Goal: Check status: Check status

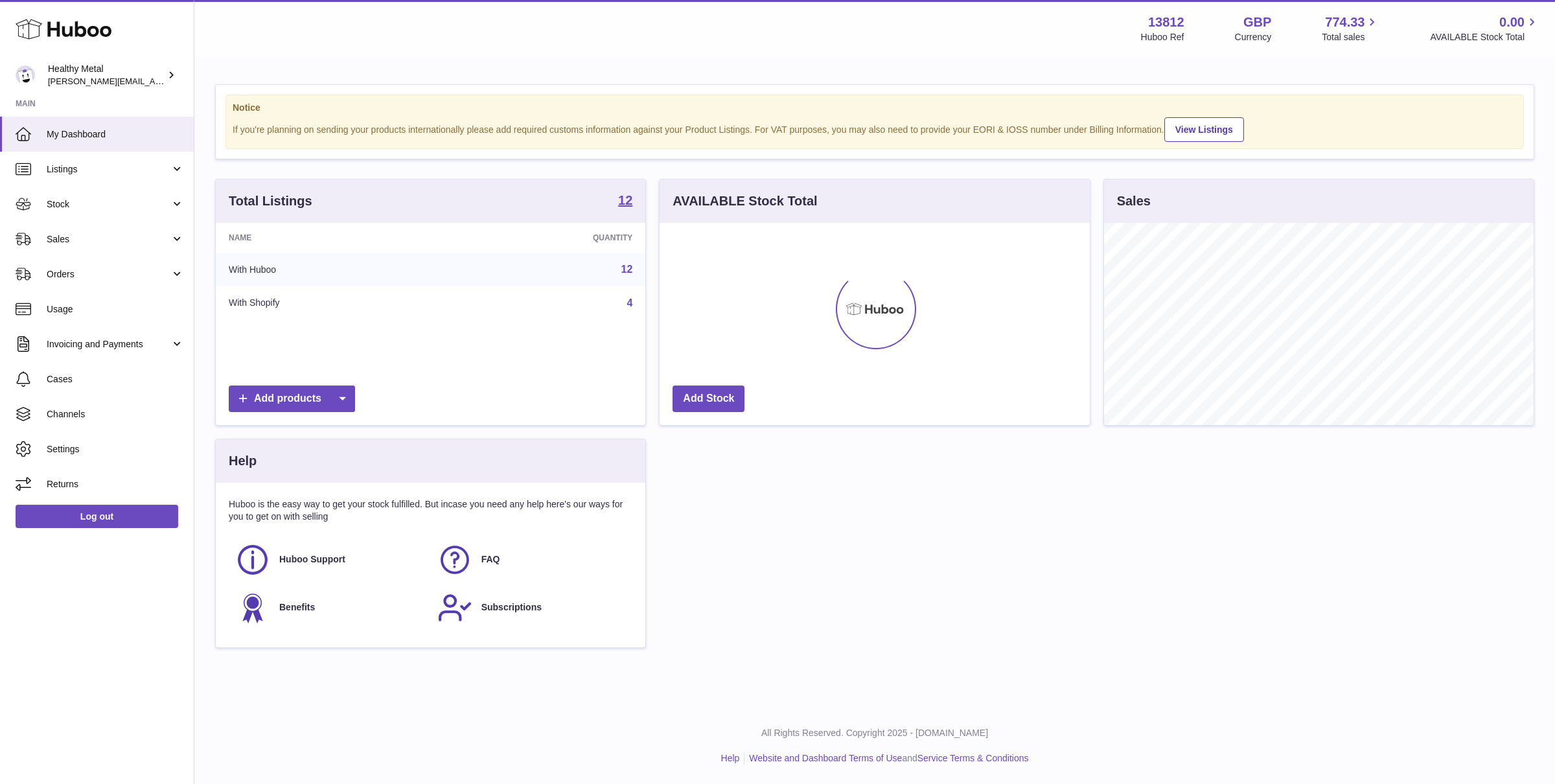
scroll to position [202, 429]
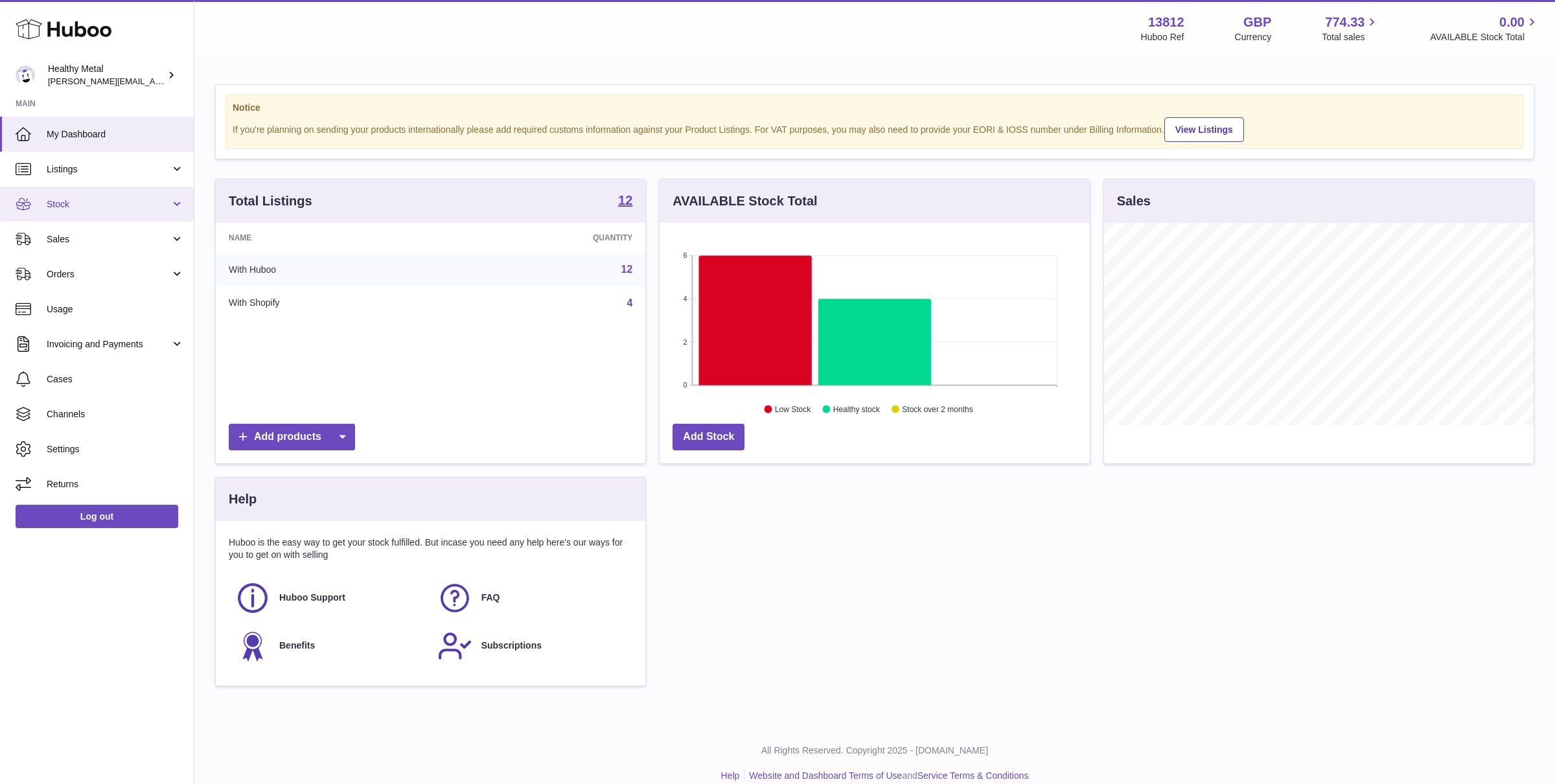
click at [91, 206] on span "Stock" at bounding box center [108, 204] width 123 height 12
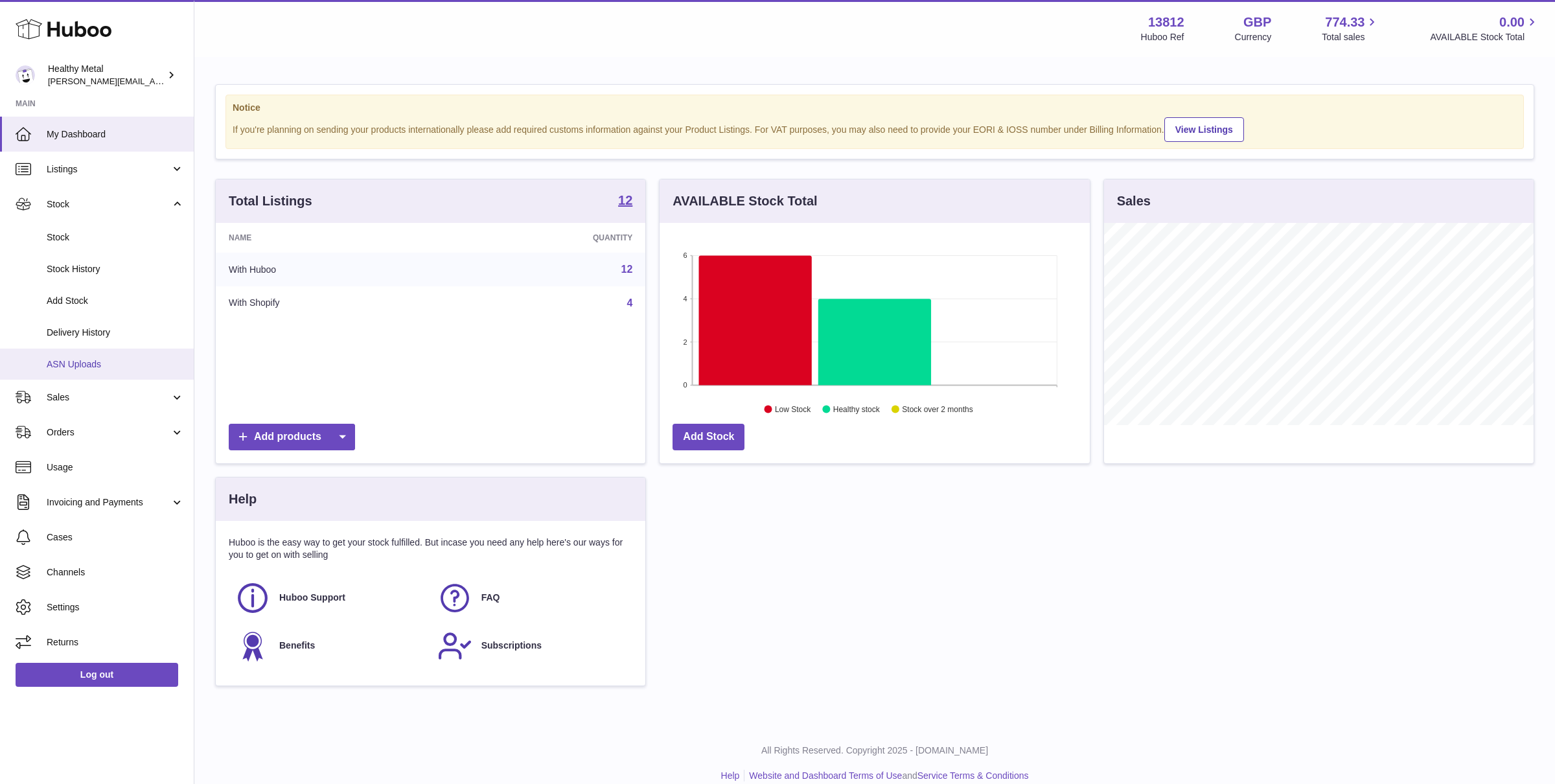
click at [64, 355] on link "ASN Uploads" at bounding box center [97, 364] width 194 height 32
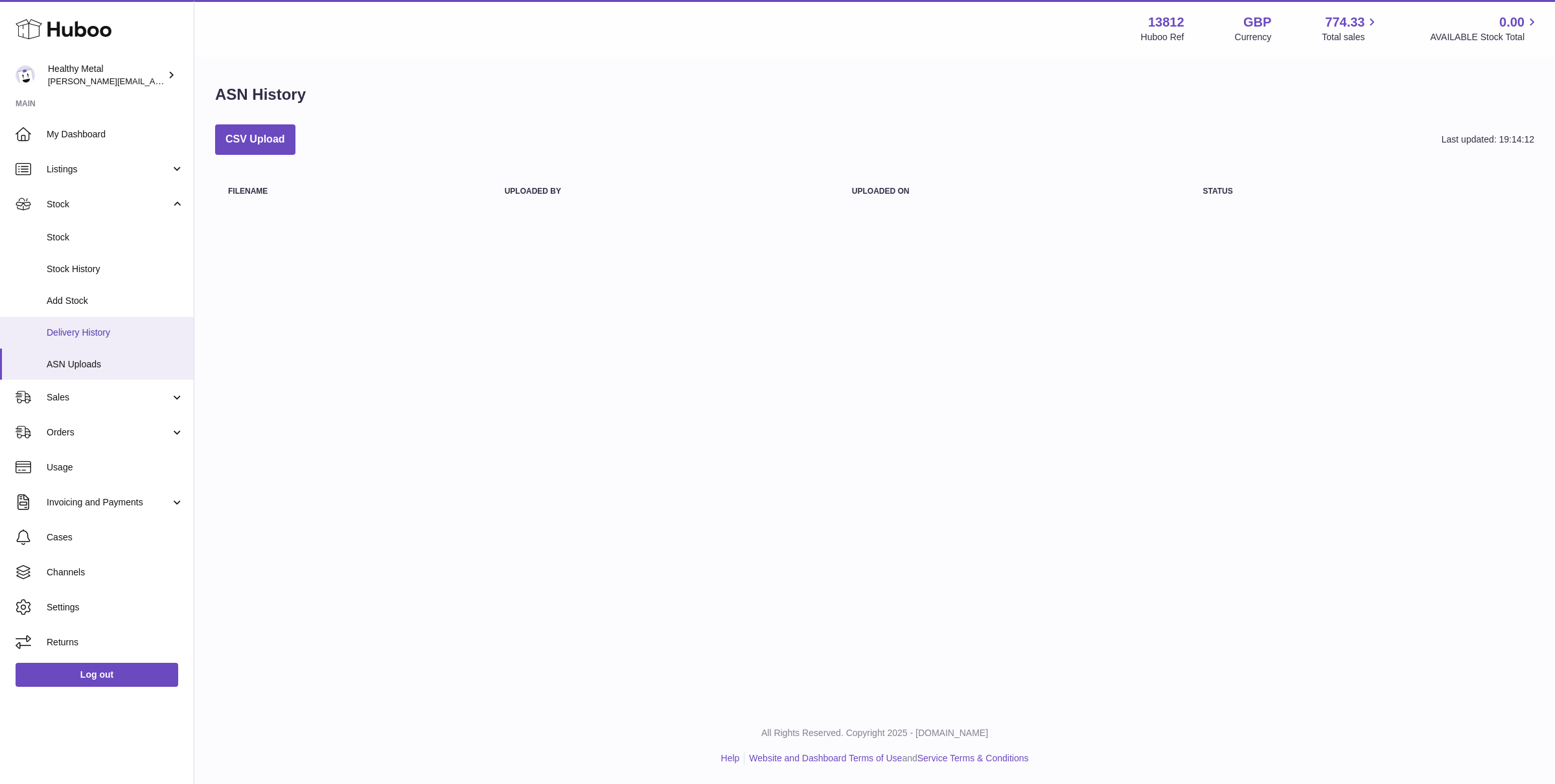
click at [86, 332] on span "Delivery History" at bounding box center [115, 332] width 137 height 12
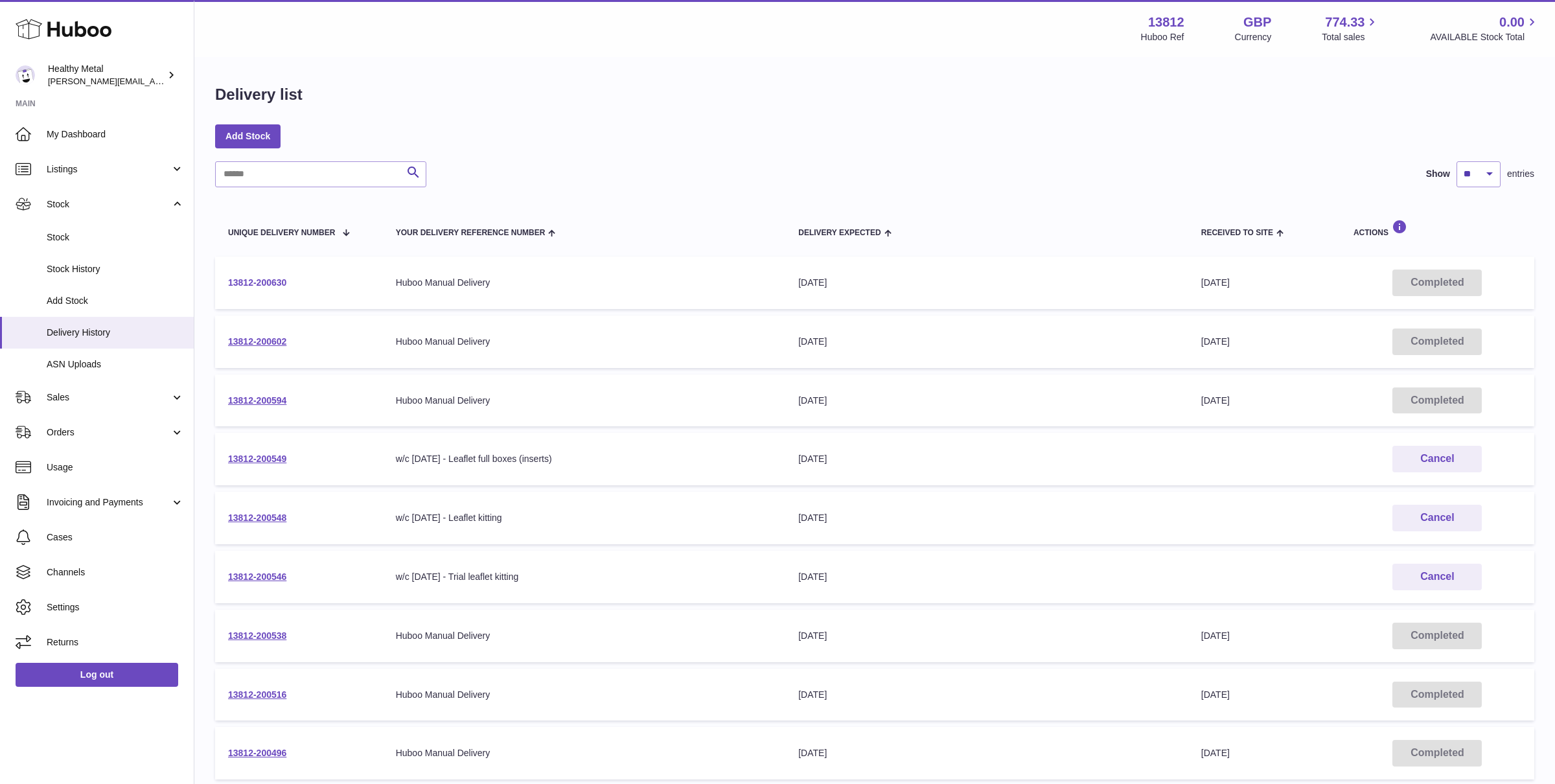
click at [266, 284] on link "13812-200630" at bounding box center [257, 282] width 58 height 11
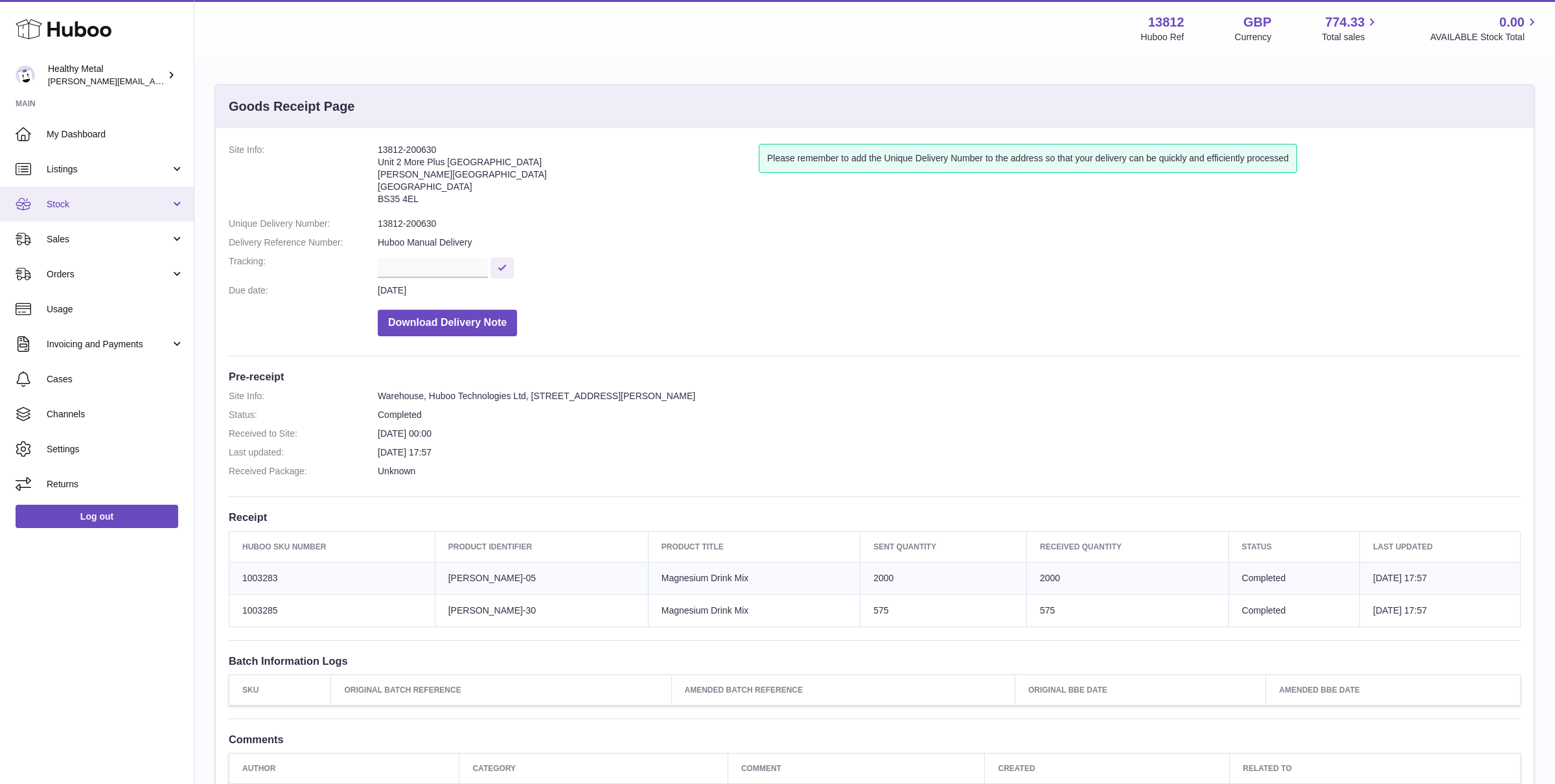
click at [102, 216] on link "Stock" at bounding box center [97, 204] width 194 height 35
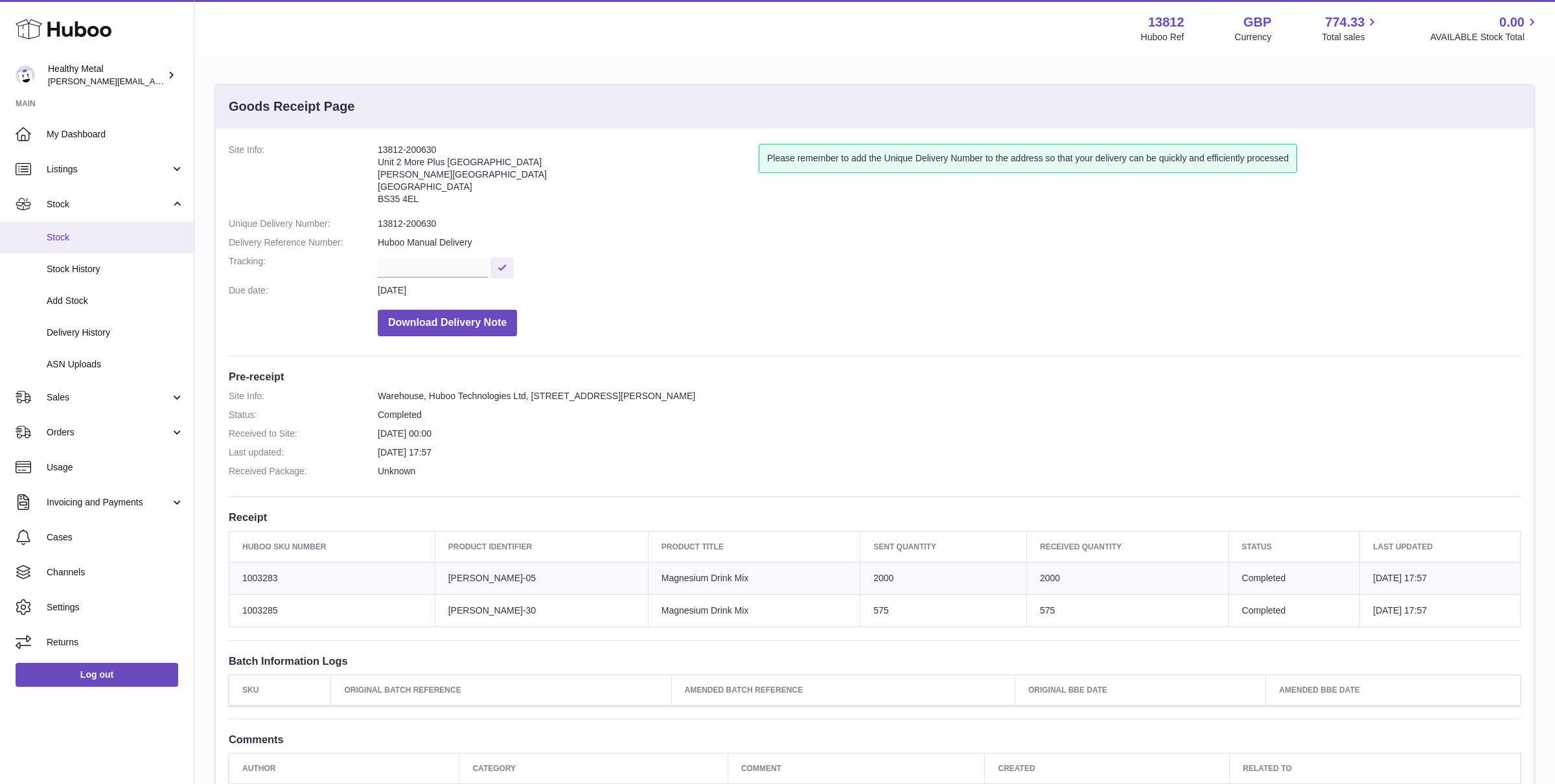
click at [66, 237] on span "Stock" at bounding box center [115, 237] width 137 height 12
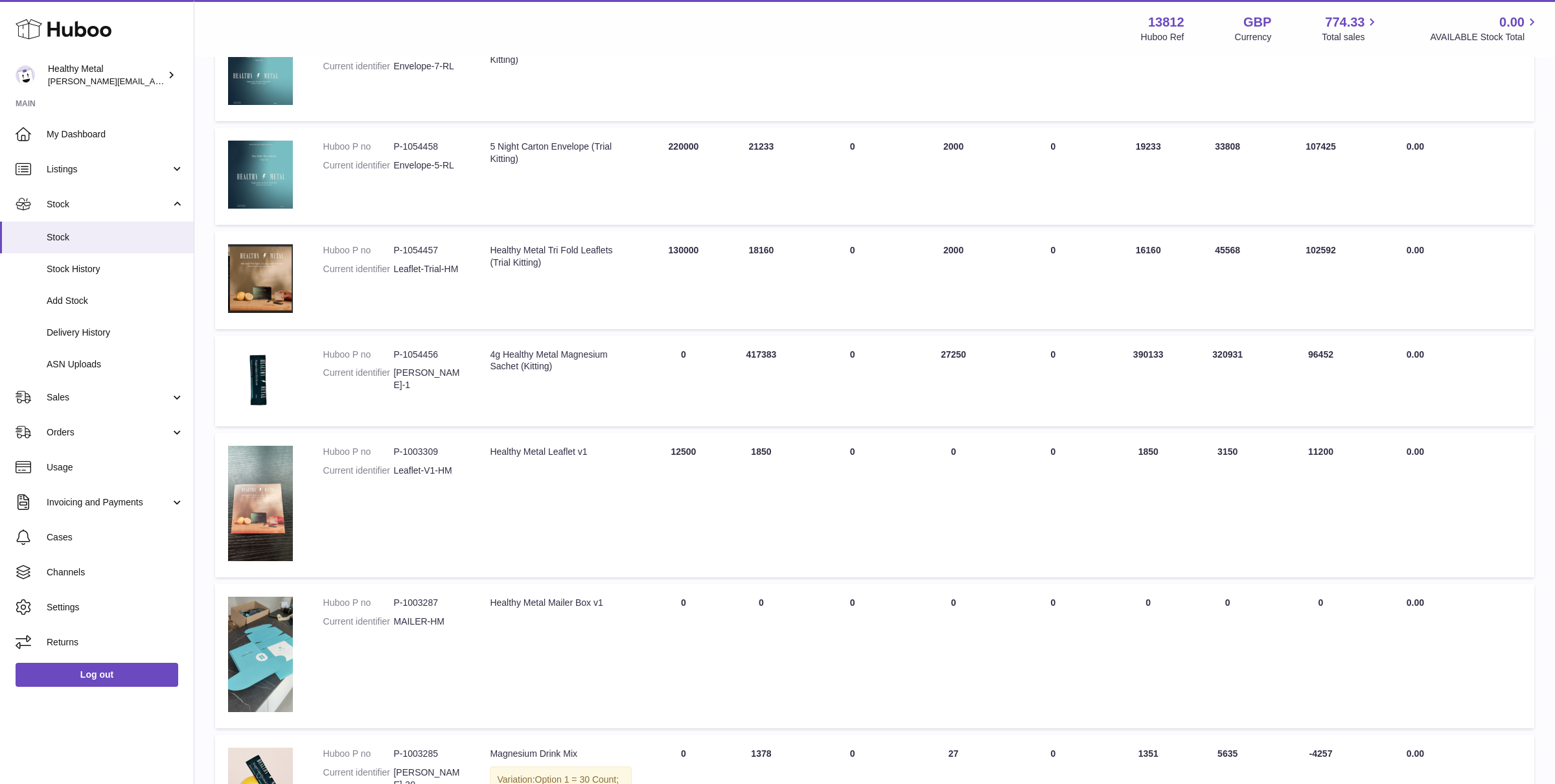
scroll to position [716, 0]
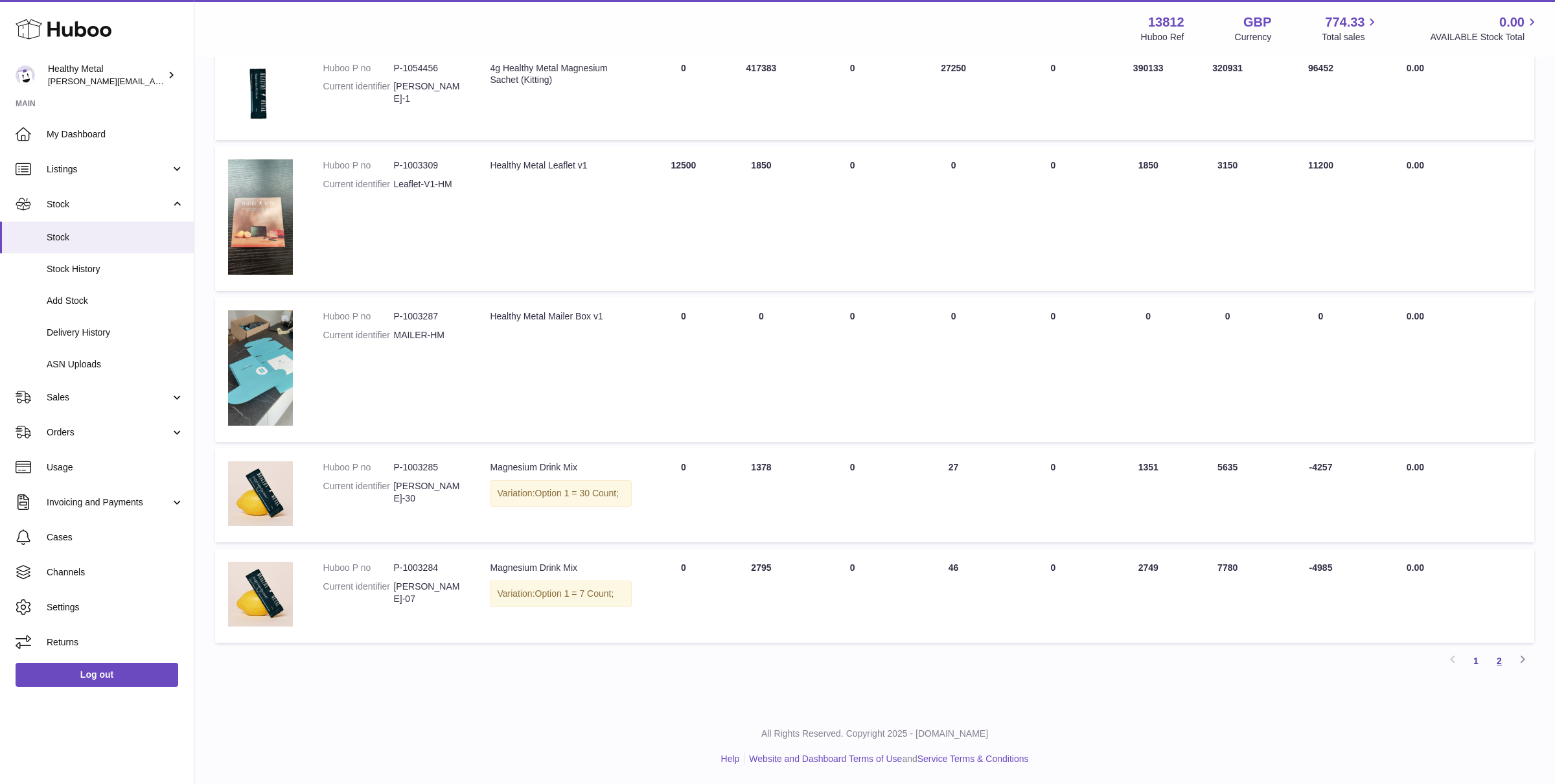
click at [1498, 658] on link "2" at bounding box center [1500, 661] width 24 height 24
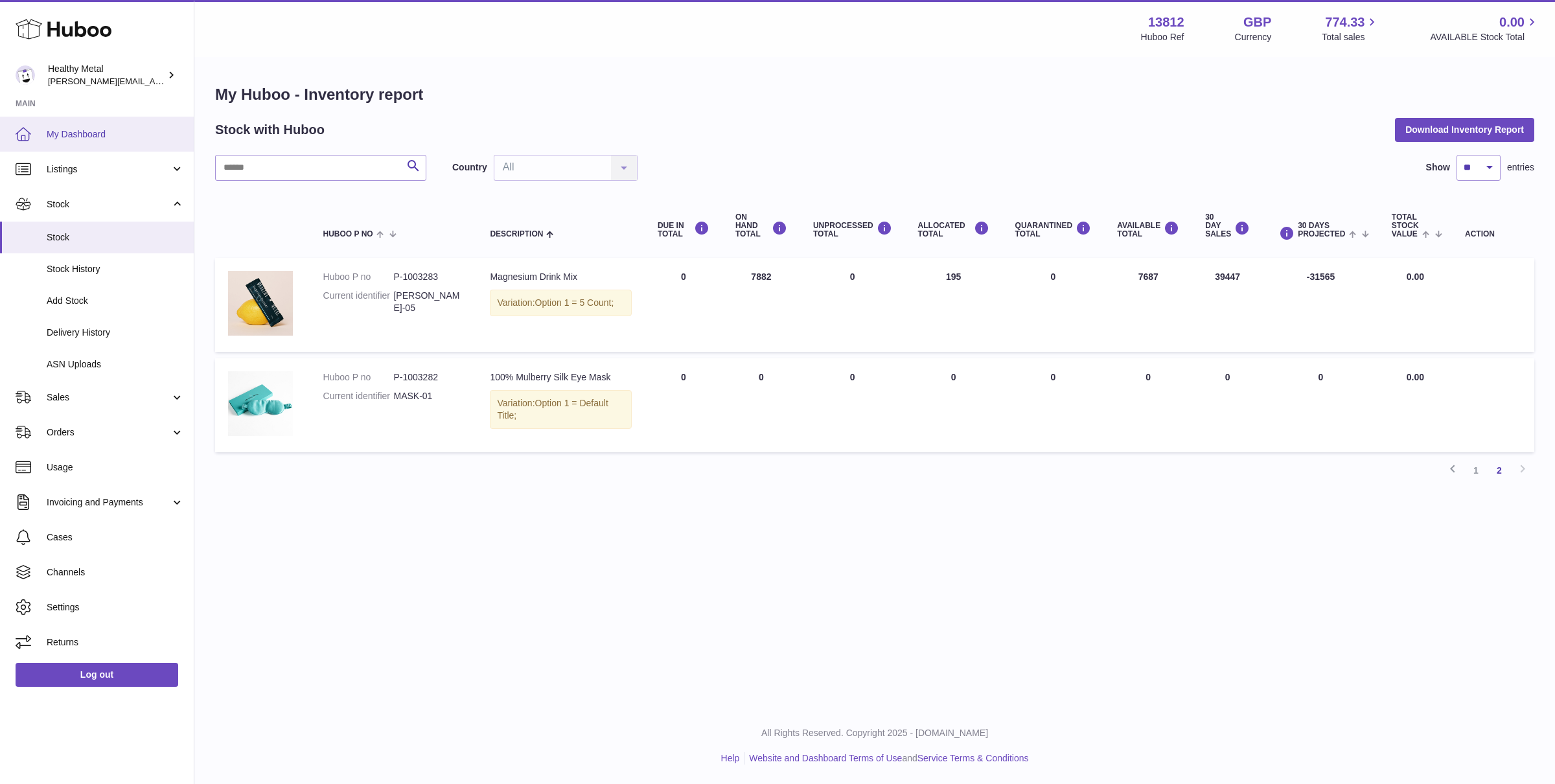
click at [50, 136] on span "My Dashboard" at bounding box center [115, 134] width 137 height 12
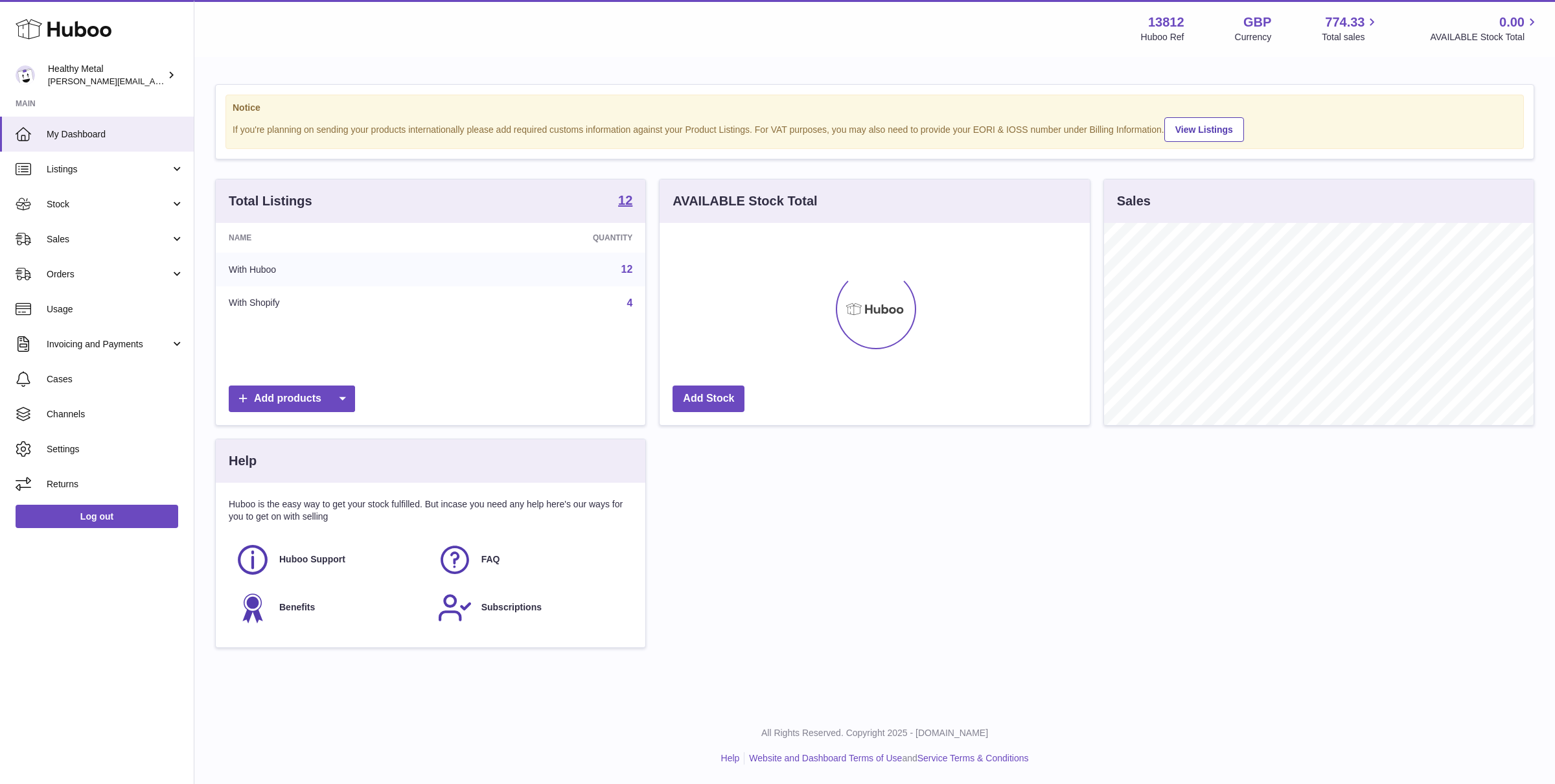
scroll to position [202, 429]
